Goal: Task Accomplishment & Management: Manage account settings

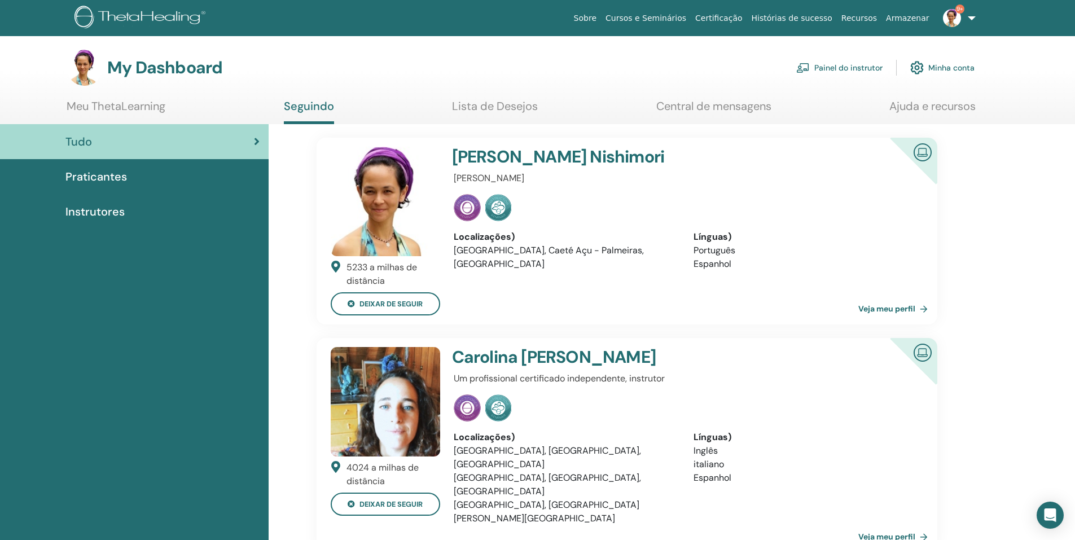
click at [819, 65] on link "Painel do instrutor" at bounding box center [839, 67] width 86 height 25
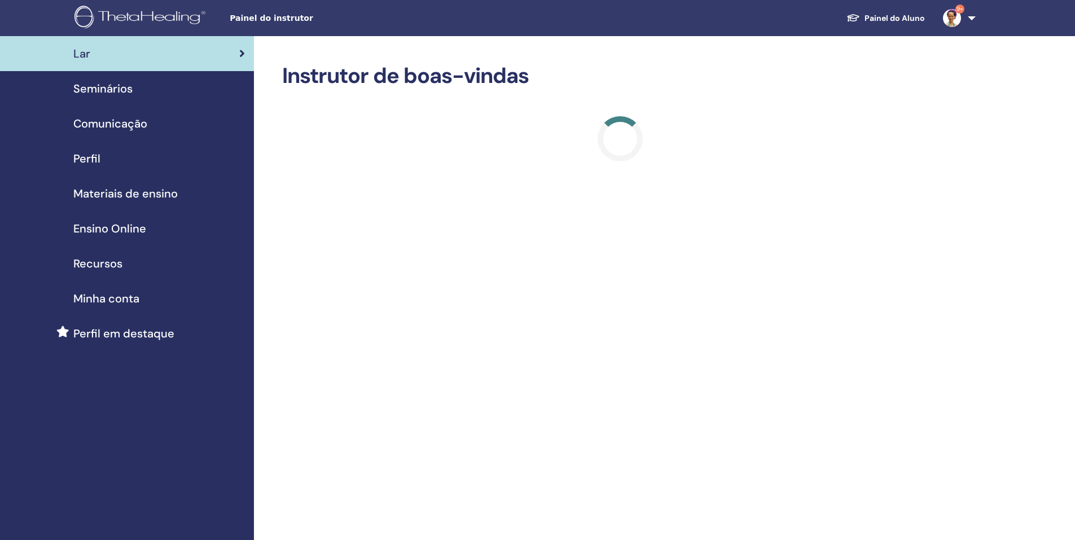
click at [132, 86] on span "Seminários" at bounding box center [102, 88] width 59 height 17
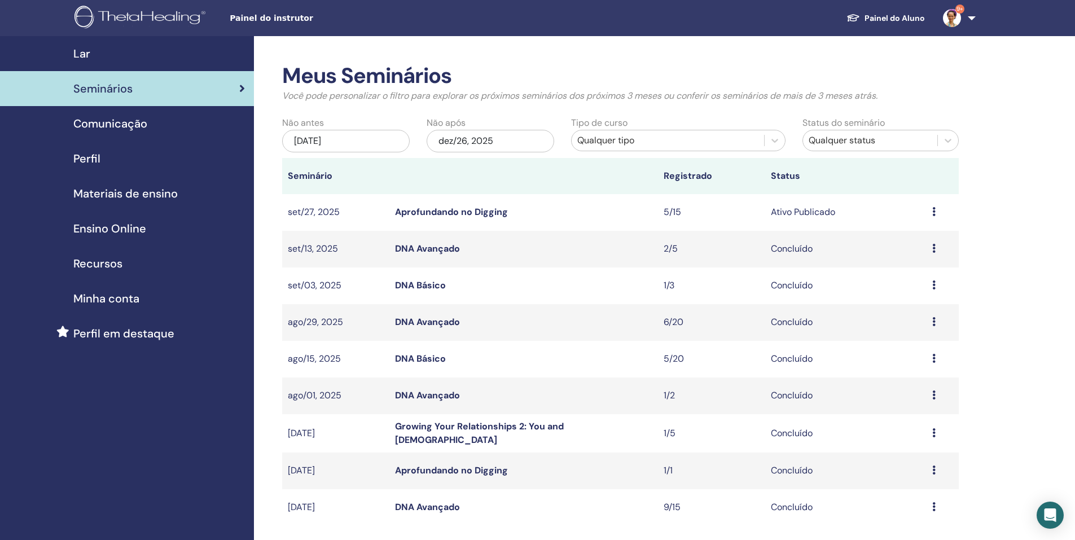
click at [483, 208] on link "Aprofundando no Digging" at bounding box center [451, 212] width 113 height 12
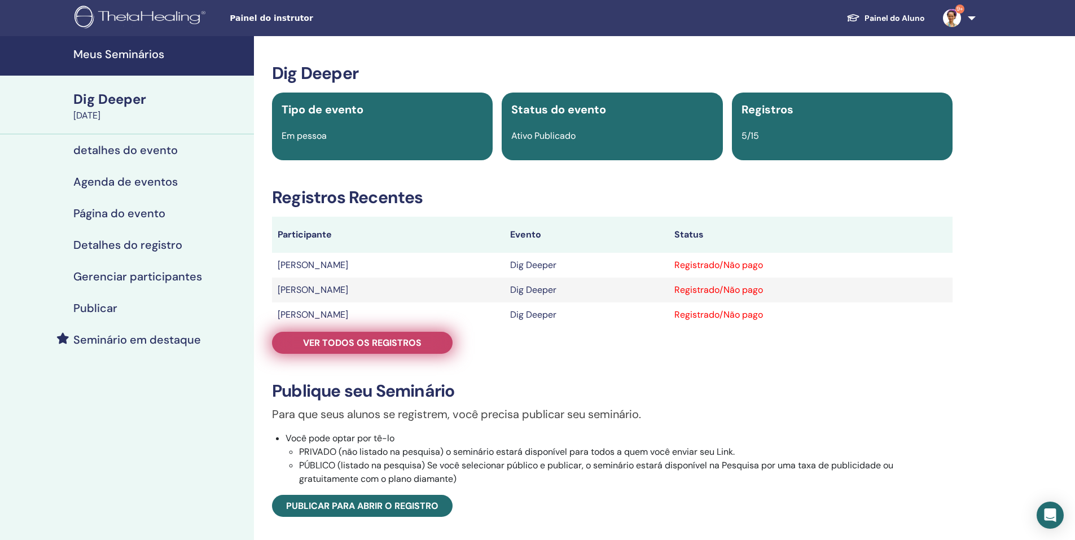
click at [389, 345] on span "Ver todos os registros" at bounding box center [362, 343] width 119 height 12
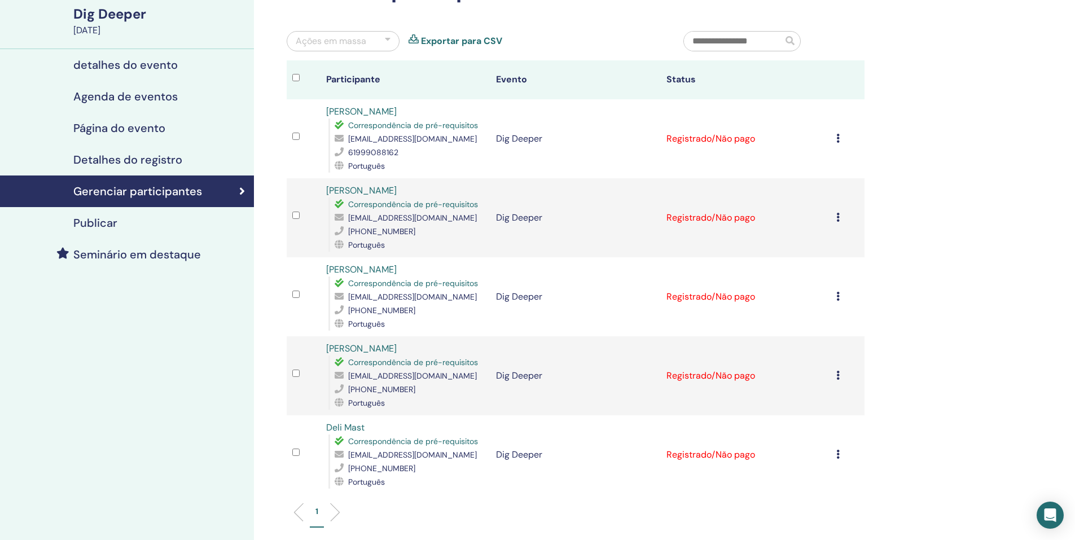
scroll to position [113, 0]
